Goal: Obtain resource: Download file/media

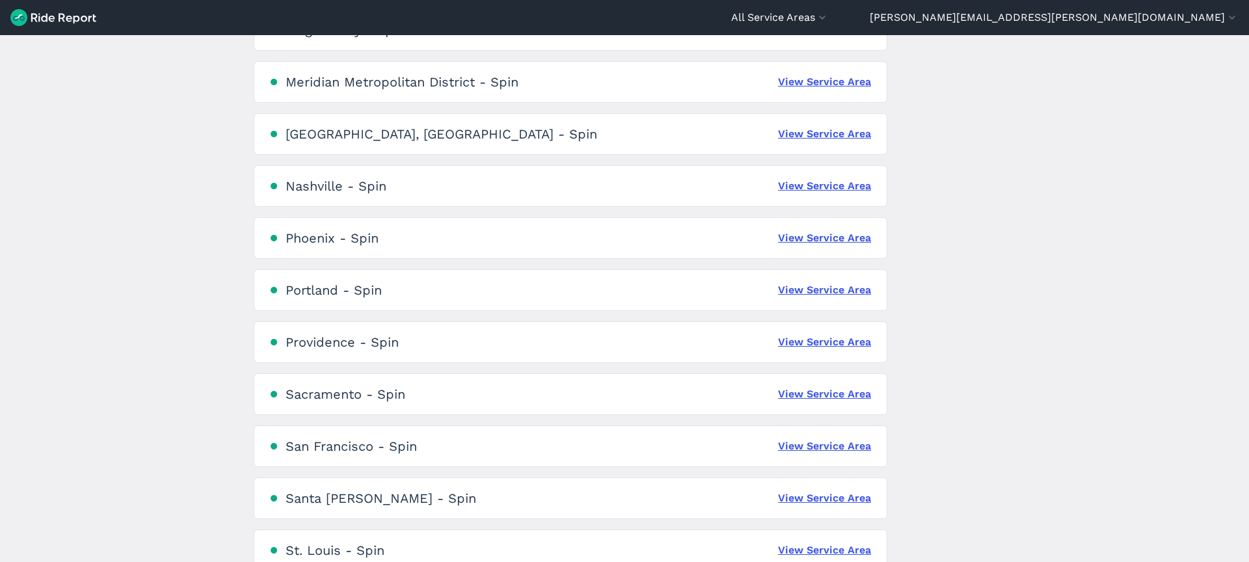
scroll to position [779, 0]
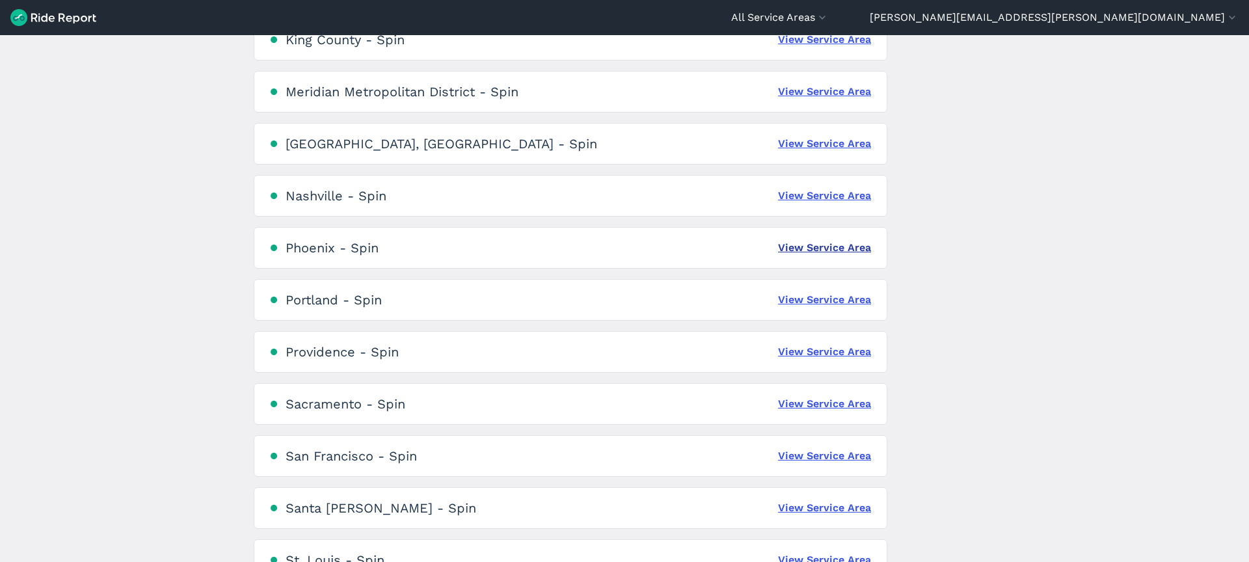
click at [838, 250] on link "View Service Area" at bounding box center [824, 248] width 93 height 16
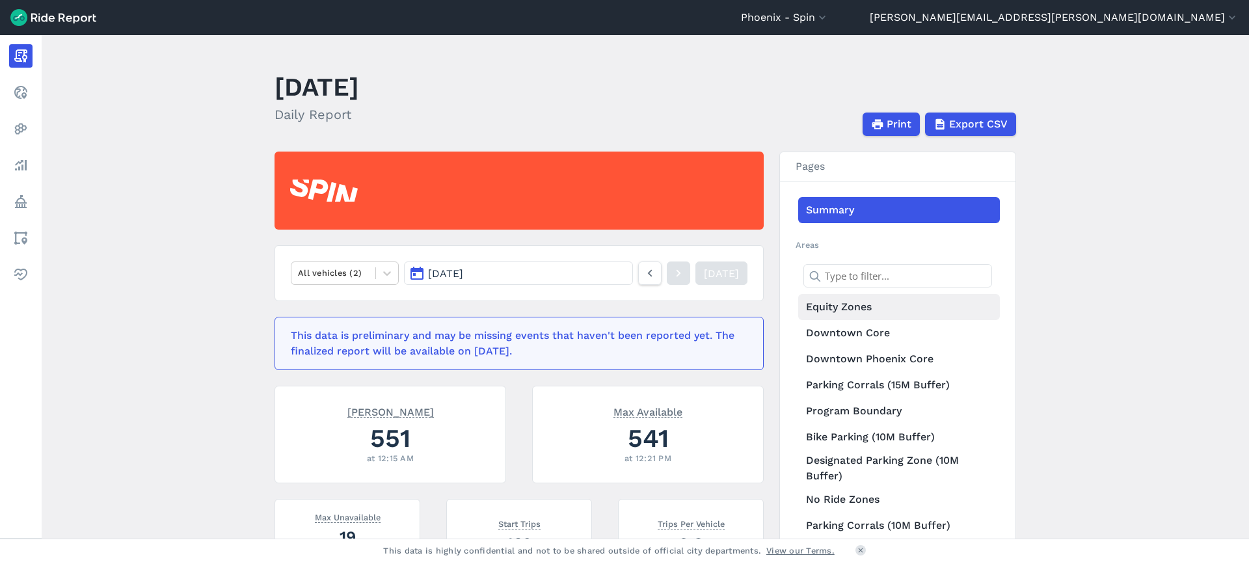
click at [844, 307] on link "Equity Zones" at bounding box center [899, 307] width 202 height 26
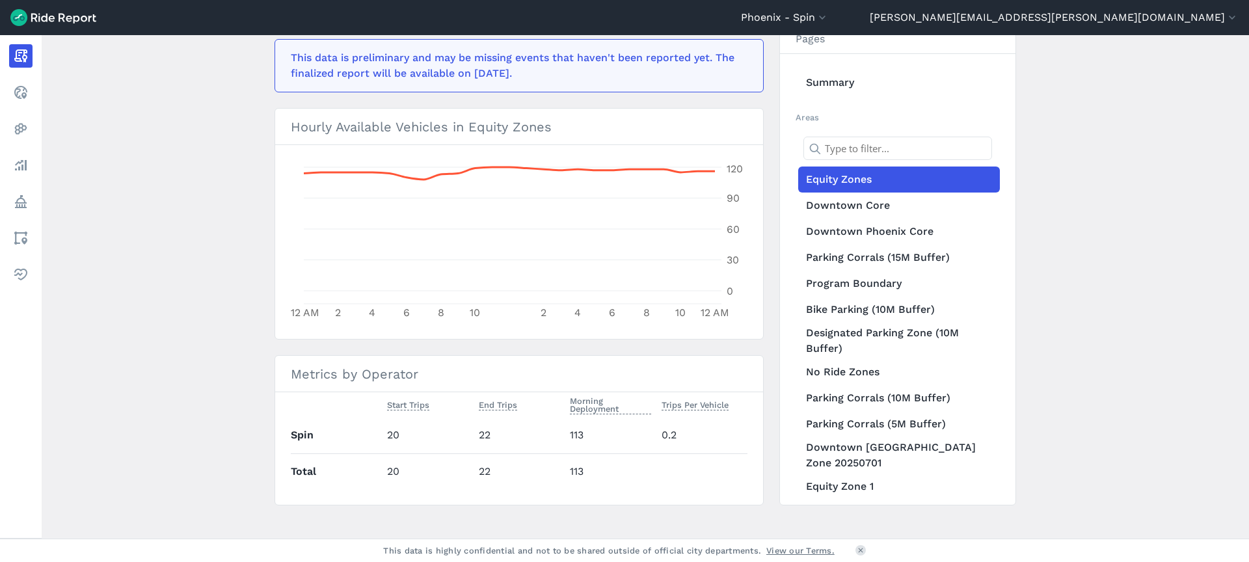
scroll to position [355, 0]
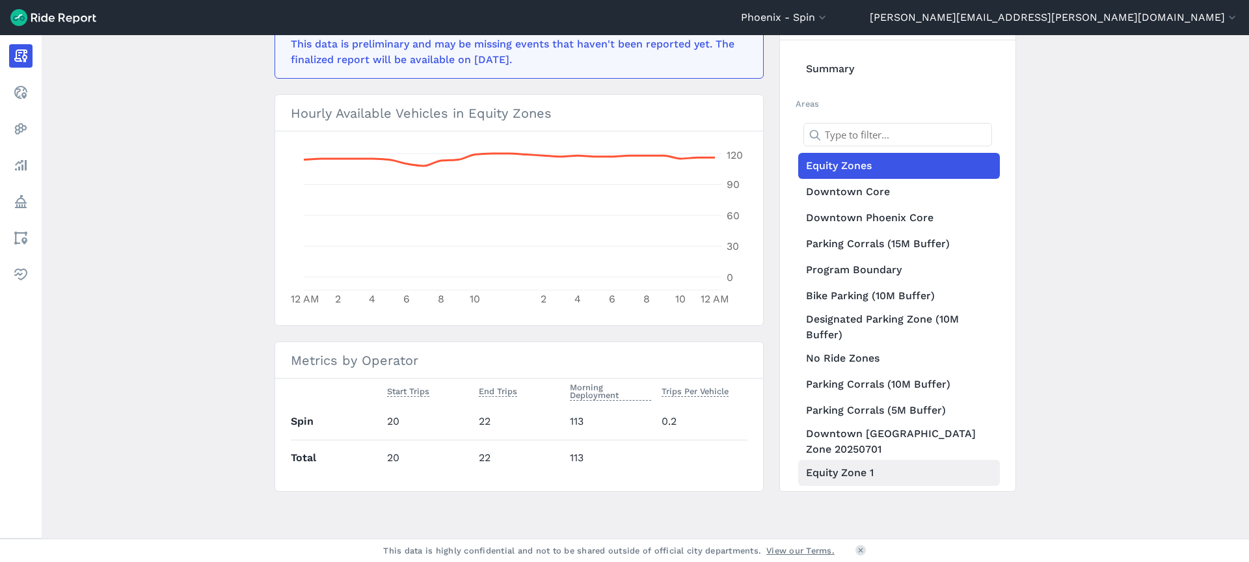
click at [833, 476] on link "Equity Zone 1" at bounding box center [899, 473] width 202 height 26
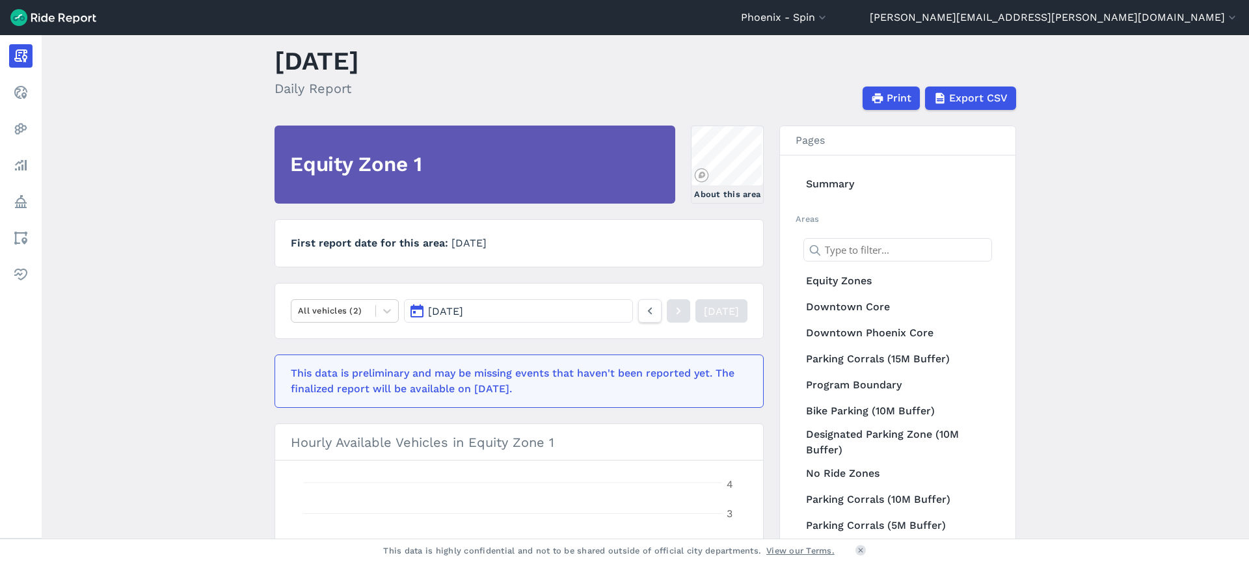
scroll to position [87, 0]
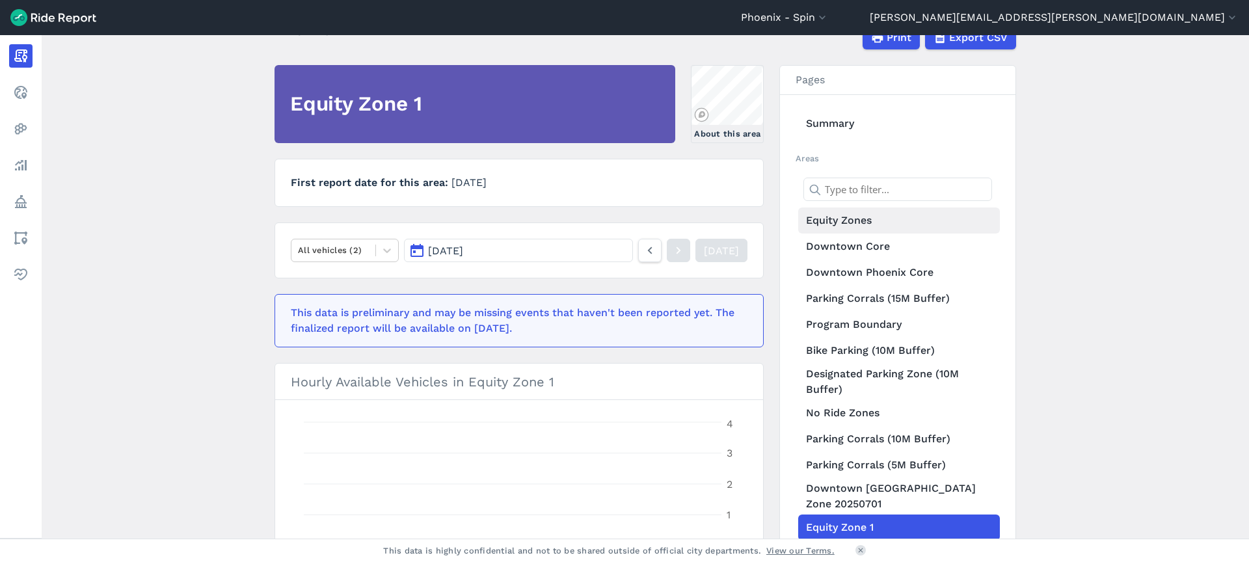
click at [824, 217] on link "Equity Zones" at bounding box center [899, 221] width 202 height 26
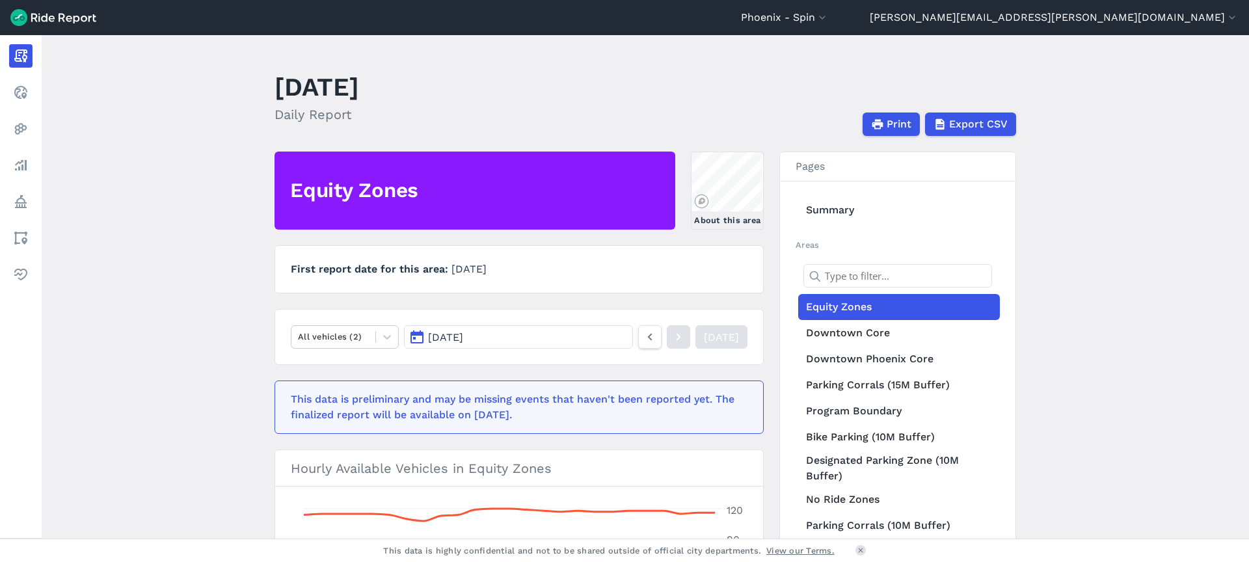
click at [676, 116] on div "Print Export CSV" at bounding box center [706, 124] width 662 height 23
click at [739, 200] on link "About this area" at bounding box center [727, 191] width 73 height 78
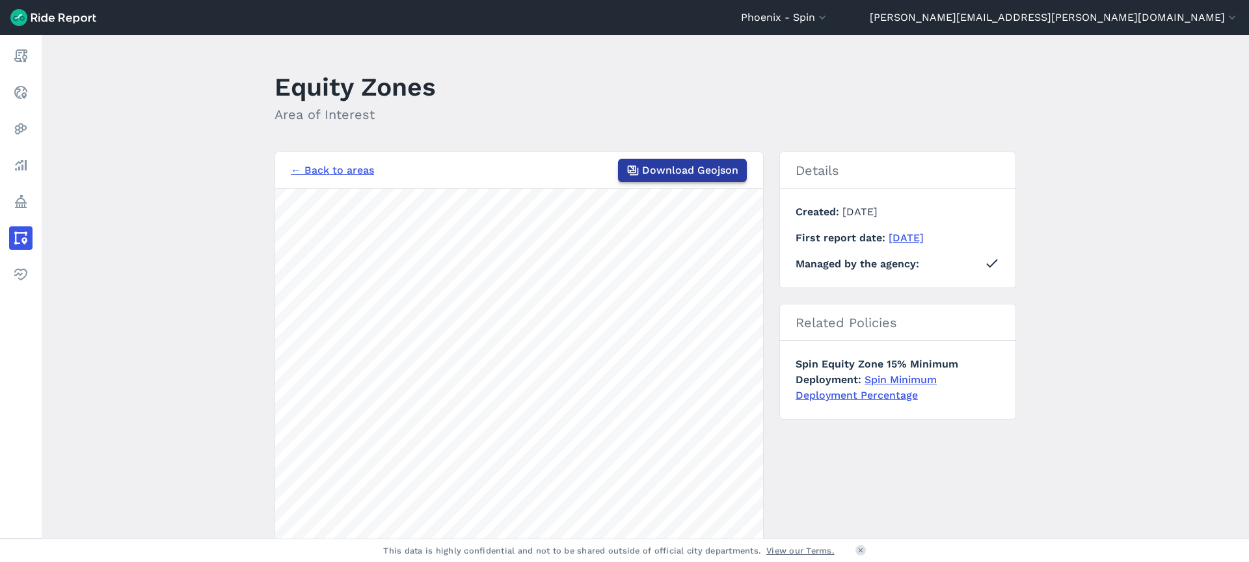
click at [684, 174] on span "Download Geojson" at bounding box center [690, 171] width 96 height 16
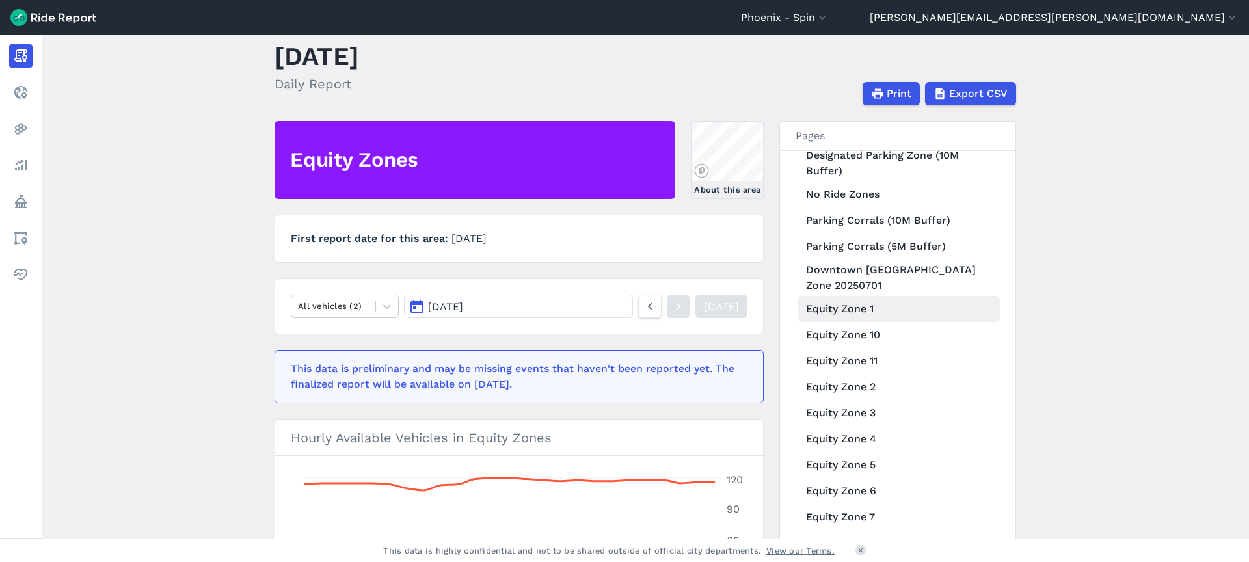
scroll to position [275, 0]
click at [862, 242] on link "Parking Corrals (5M Buffer)" at bounding box center [899, 246] width 202 height 26
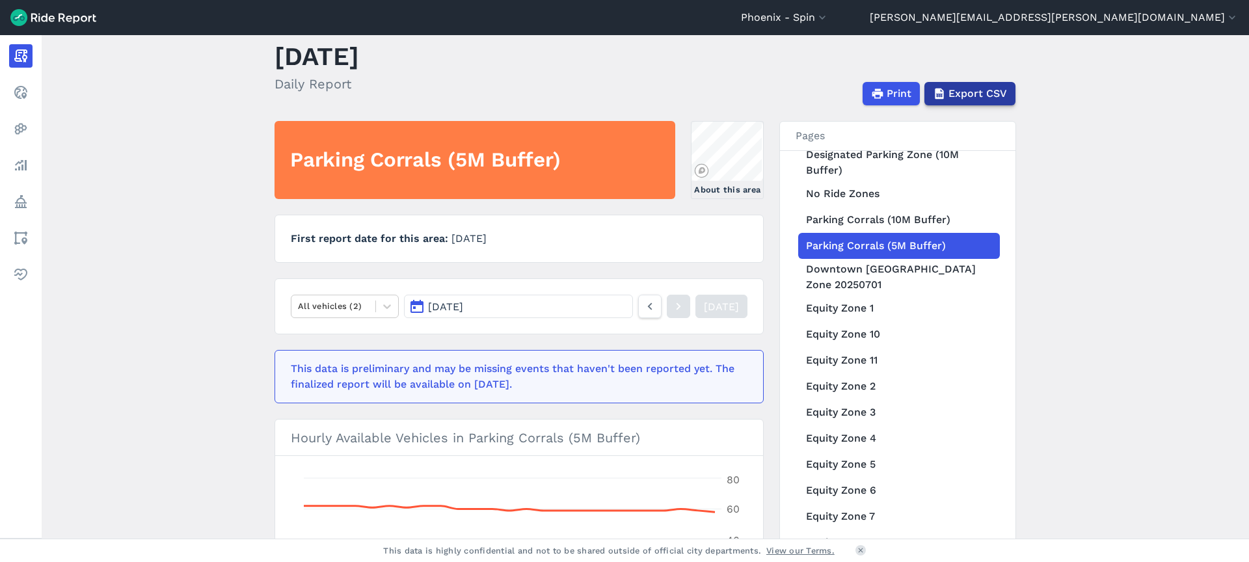
click at [974, 92] on span "Export CSV" at bounding box center [977, 94] width 59 height 16
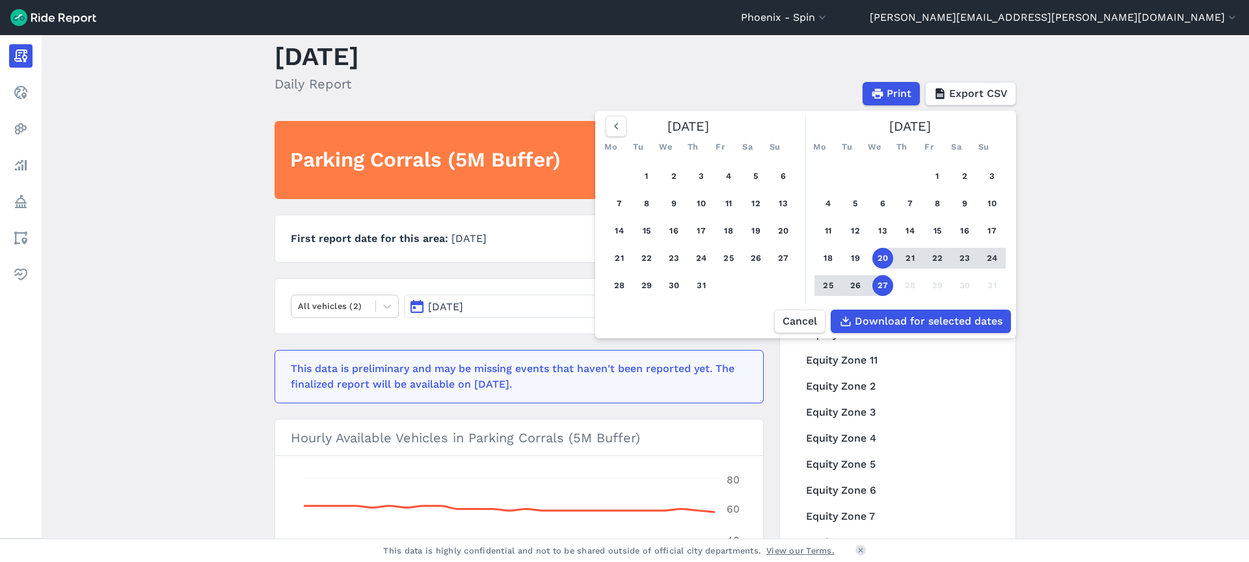
click at [1084, 171] on main "[DATE] Daily Report Print Export CSV [DATE] Mo Tu We Th Fr Sa Su 1 2 3 4 5 6 7 …" at bounding box center [645, 286] width 1207 height 503
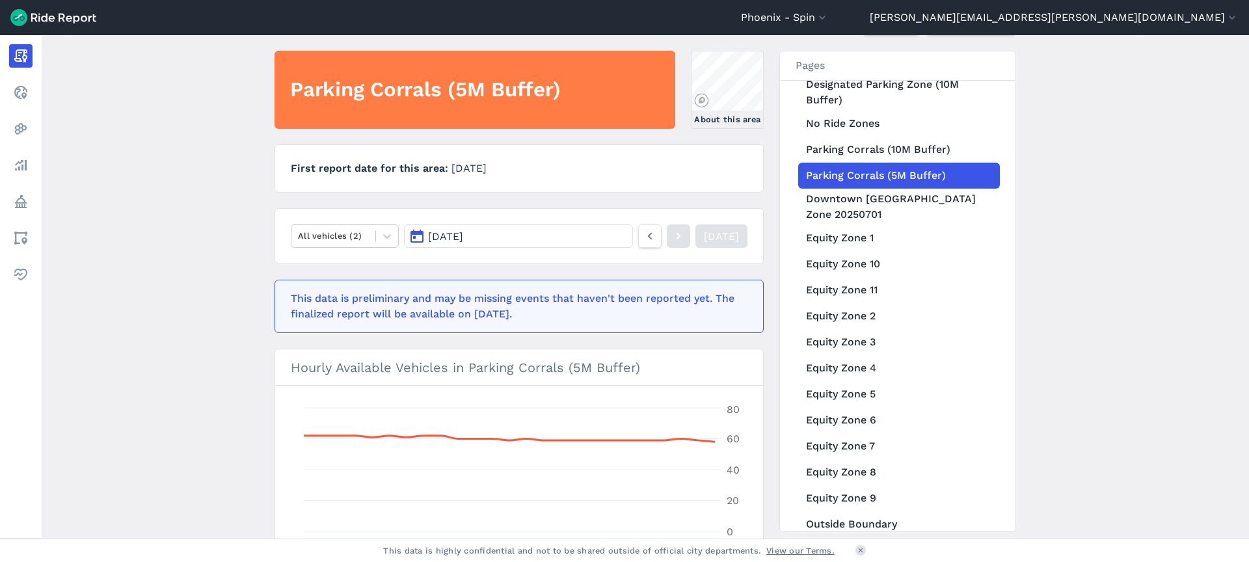
scroll to position [78, 0]
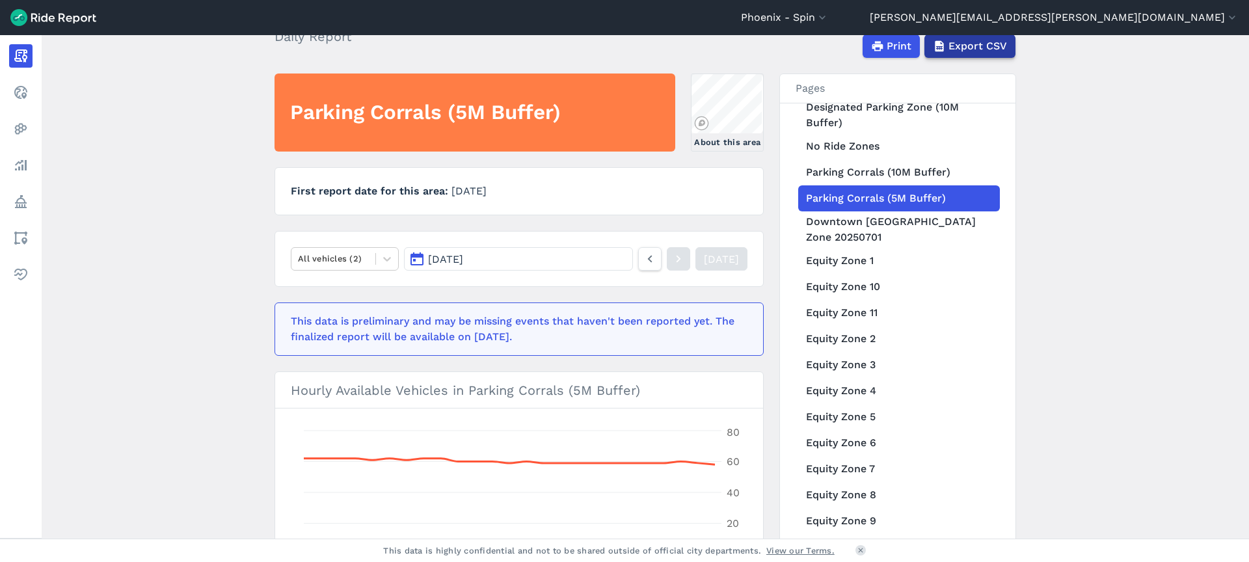
click at [980, 49] on span "Export CSV" at bounding box center [977, 46] width 59 height 16
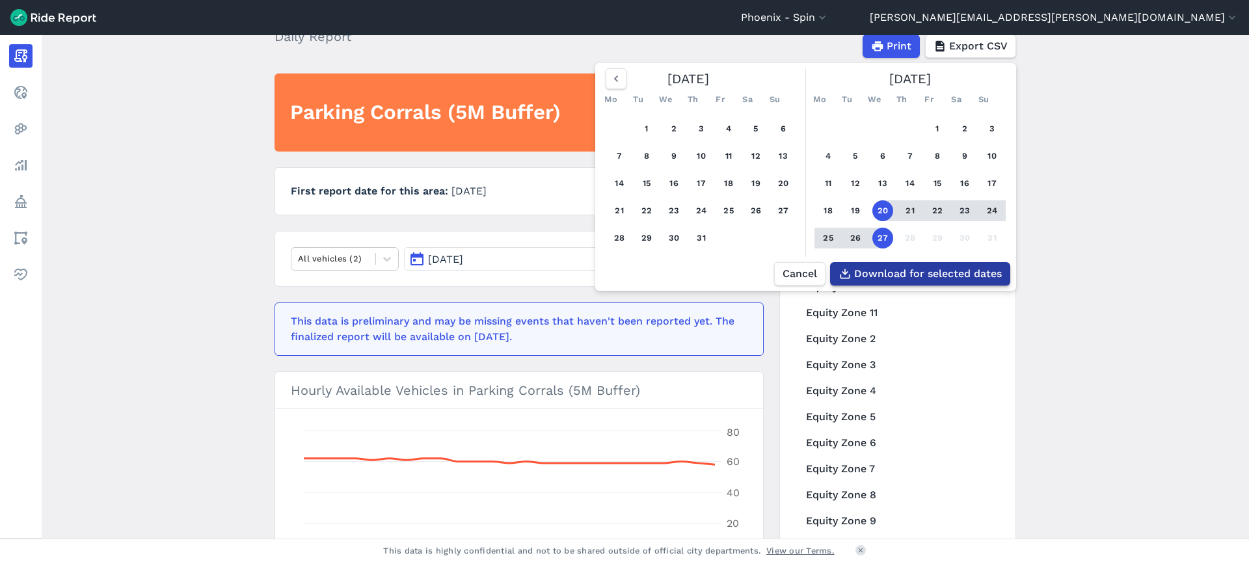
click at [936, 271] on span "Download for selected dates" at bounding box center [928, 274] width 148 height 16
